Goal: Find specific page/section: Find specific page/section

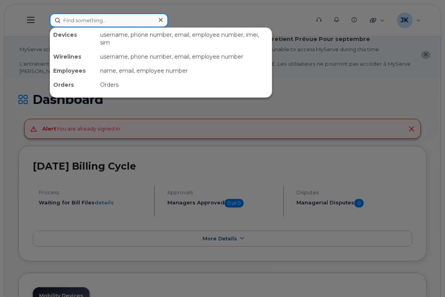
click at [109, 19] on input at bounding box center [109, 20] width 118 height 14
paste input "7806600202"
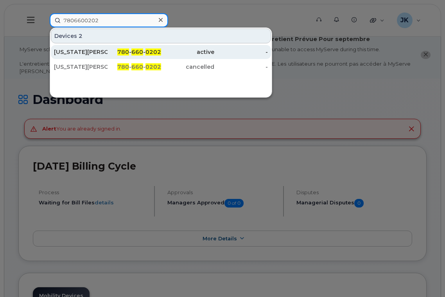
type input "7806600202"
click at [82, 51] on div "[US_STATE][PERSON_NAME]" at bounding box center [81, 52] width 54 height 8
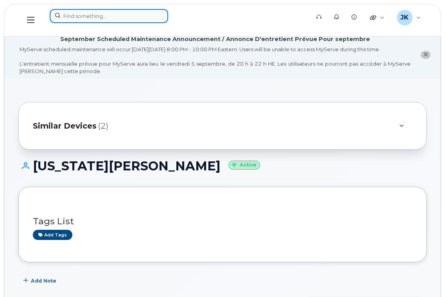
click at [103, 17] on input at bounding box center [109, 16] width 118 height 14
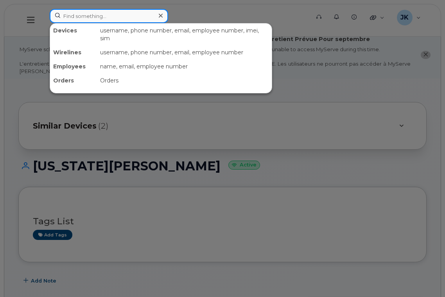
paste input "7806600202"
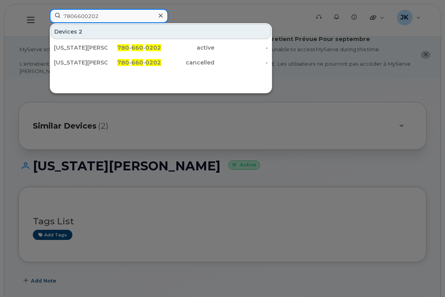
drag, startPoint x: 105, startPoint y: 15, endPoint x: 39, endPoint y: 18, distance: 66.1
click at [43, 18] on div "7806600202 Devices 2 Georgia Mader 780 - 660 - 0202 active - Georgia Mader 780 …" at bounding box center [176, 20] width 267 height 23
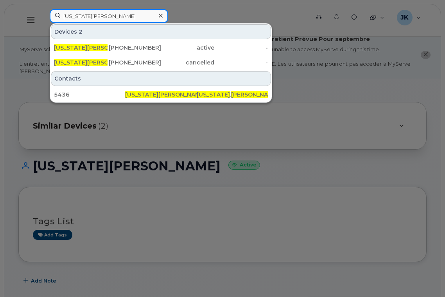
type input "georgia mader"
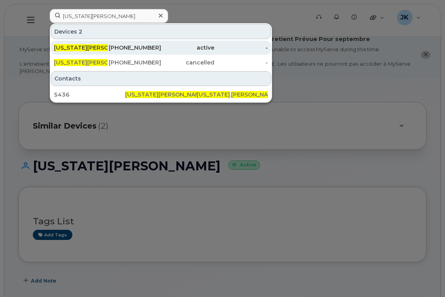
click at [132, 46] on div "780-660-0202" at bounding box center [134, 48] width 54 height 8
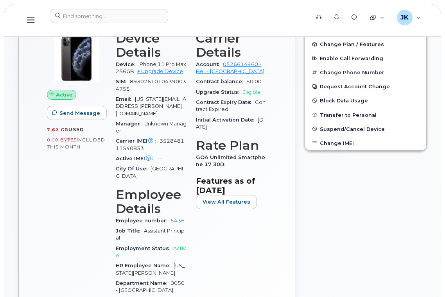
scroll to position [261, 0]
